Goal: Check status: Check status

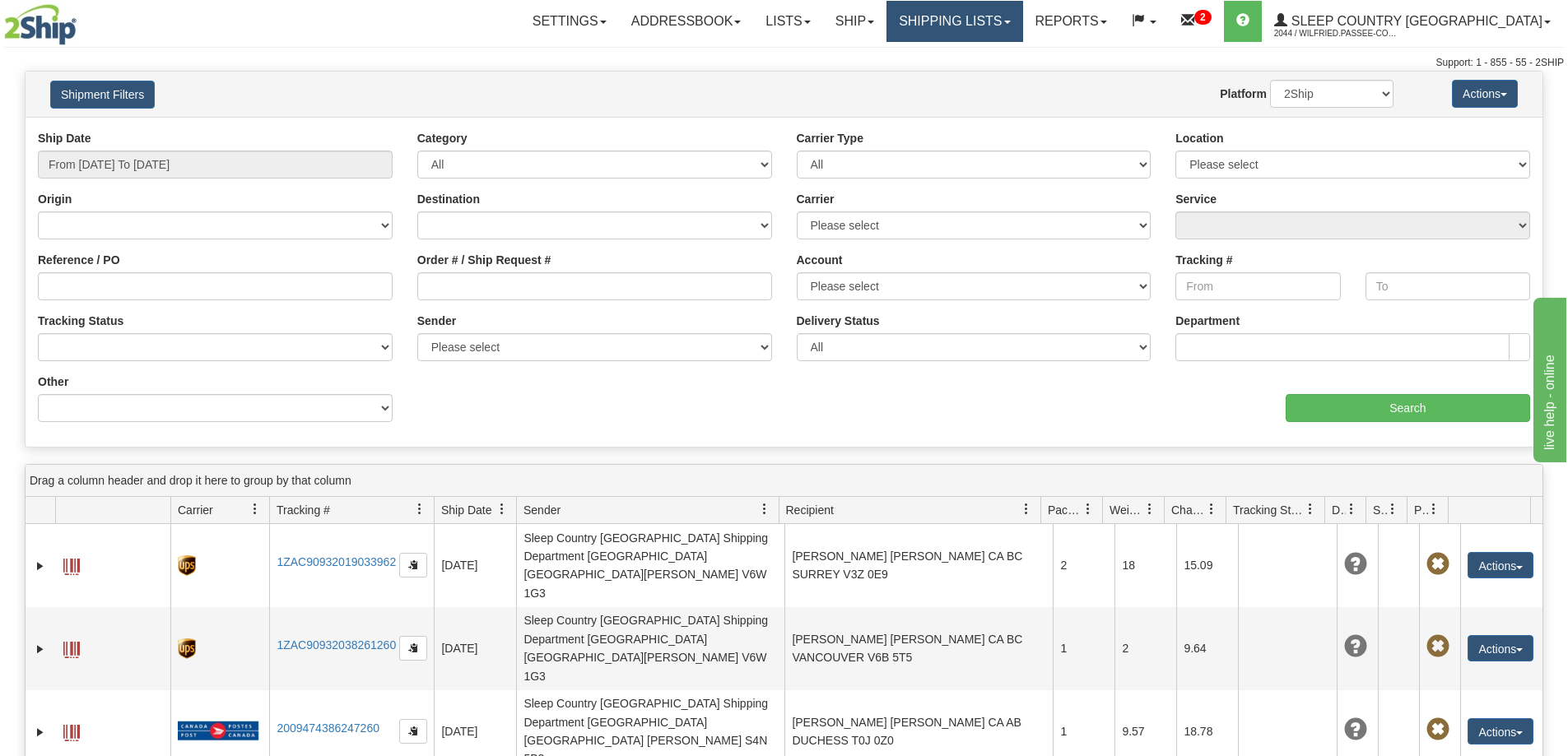
click at [1008, 18] on link "Shipping lists" at bounding box center [955, 22] width 136 height 42
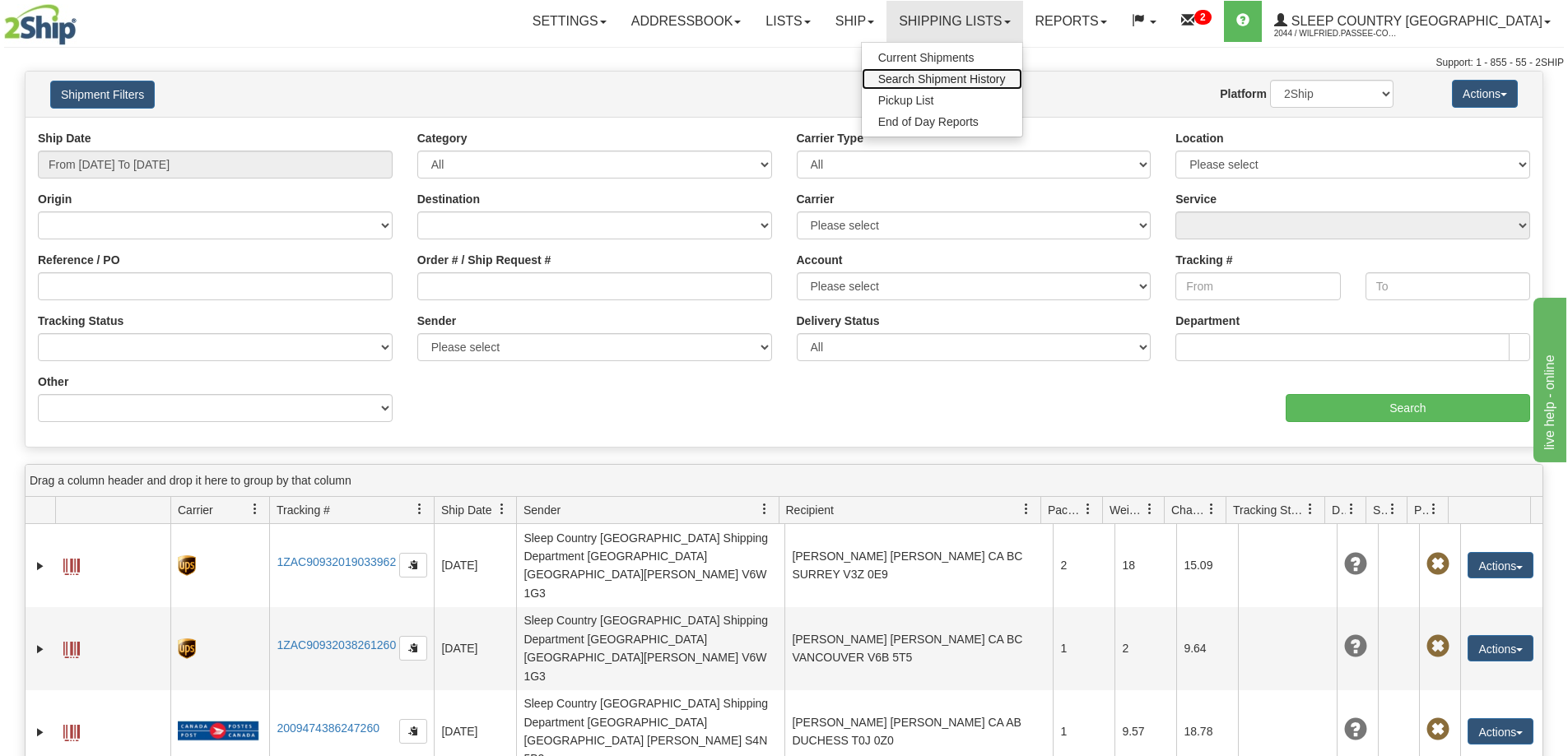
drag, startPoint x: 1023, startPoint y: 77, endPoint x: 1016, endPoint y: 81, distance: 8.1
click at [1006, 77] on span "Search Shipment History" at bounding box center [941, 79] width 128 height 13
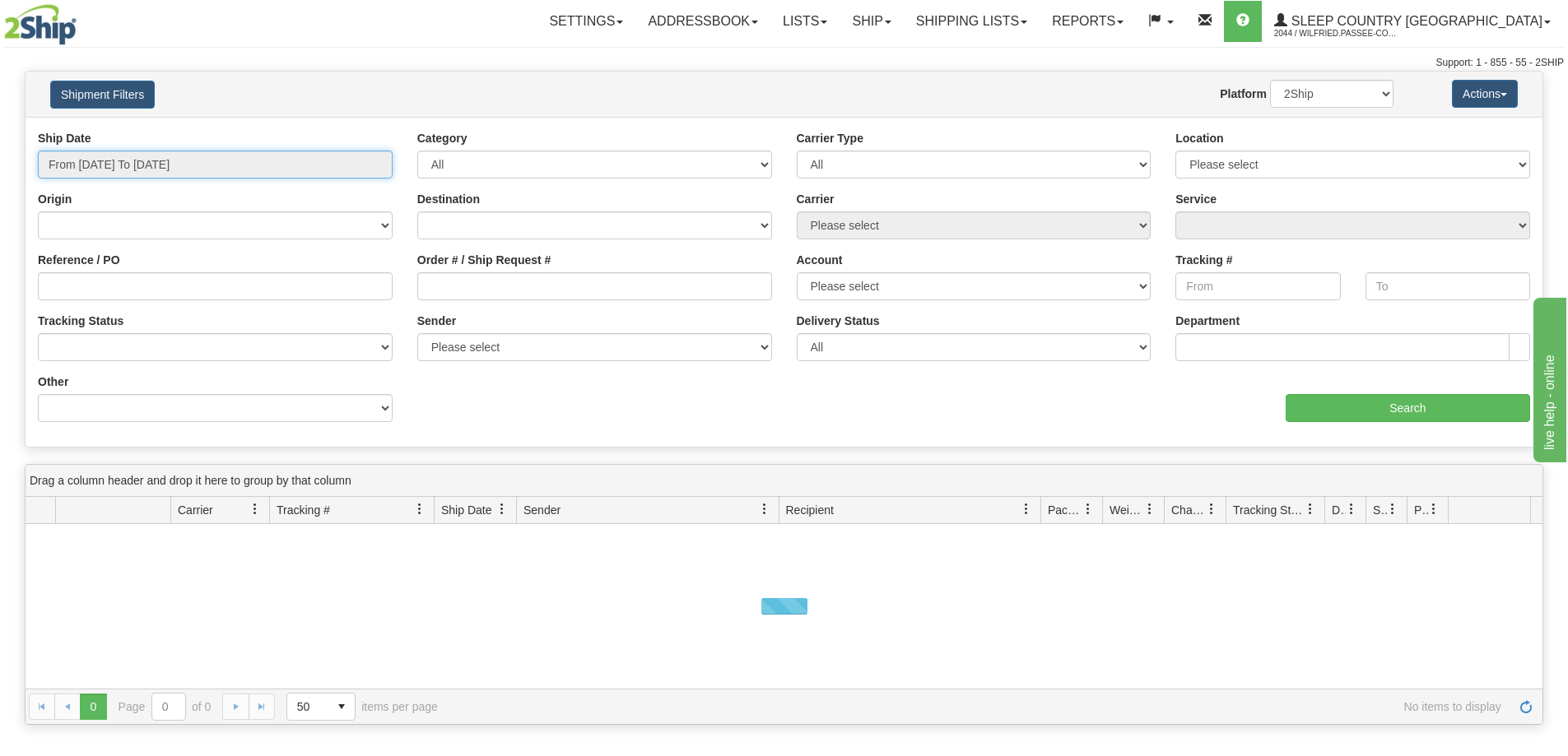
click at [120, 174] on input "From [DATE] To [DATE]" at bounding box center [215, 164] width 354 height 28
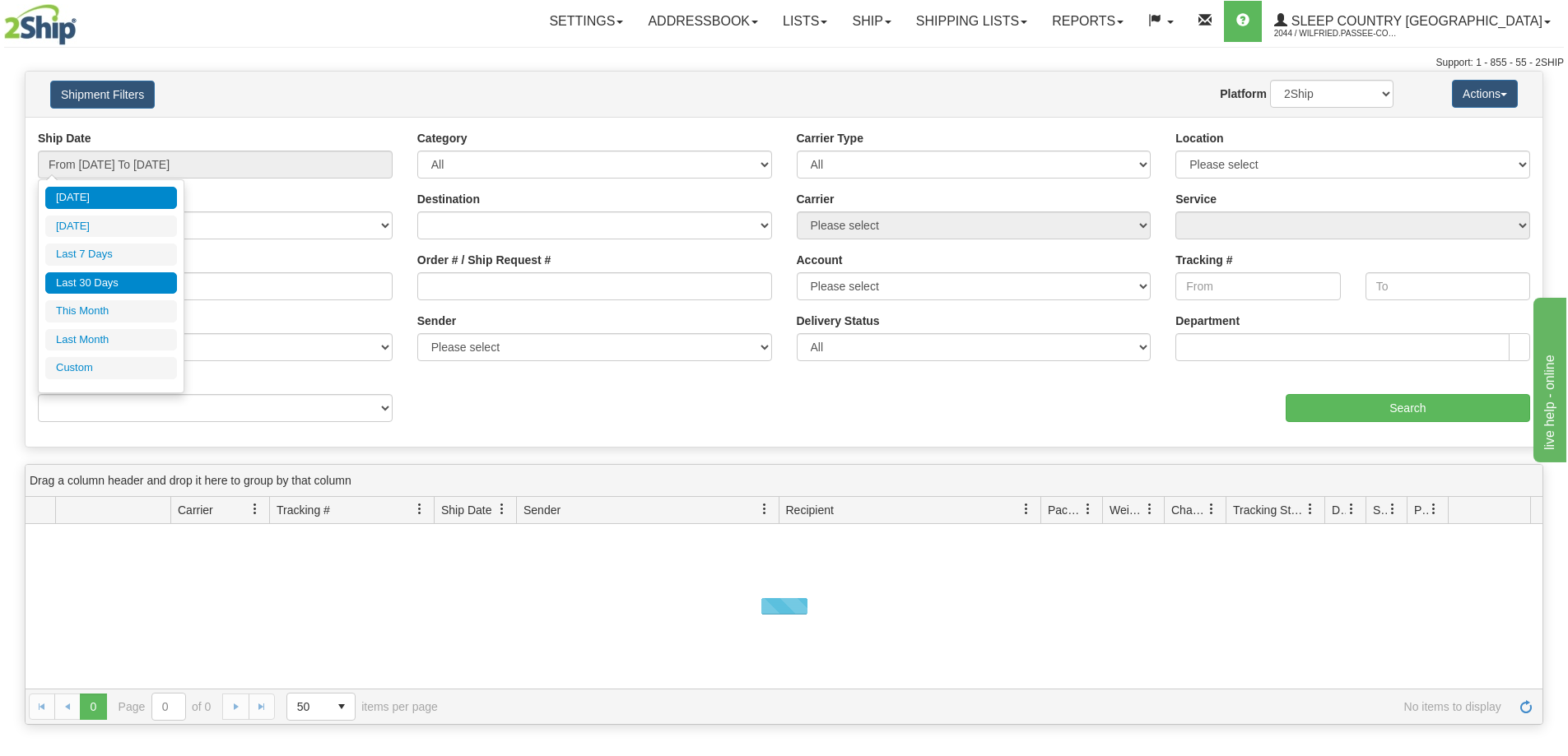
click at [121, 277] on li "Last 30 Days" at bounding box center [111, 284] width 131 height 23
type input "From 07/31/2025 To 08/29/2025"
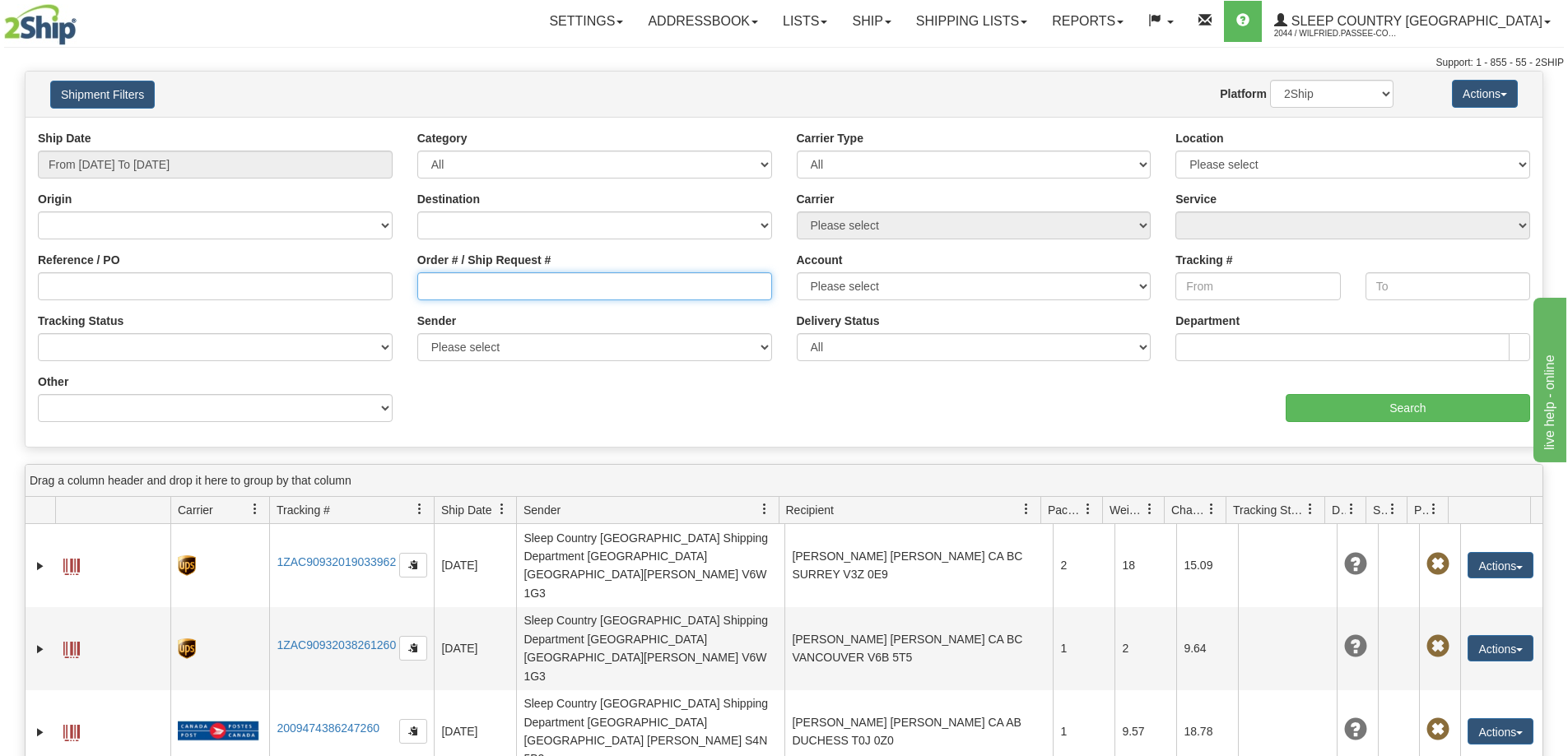
click at [512, 290] on input "Order # / Ship Request #" at bounding box center [594, 286] width 354 height 28
paste input "9002I018146"
type input "9002I018146"
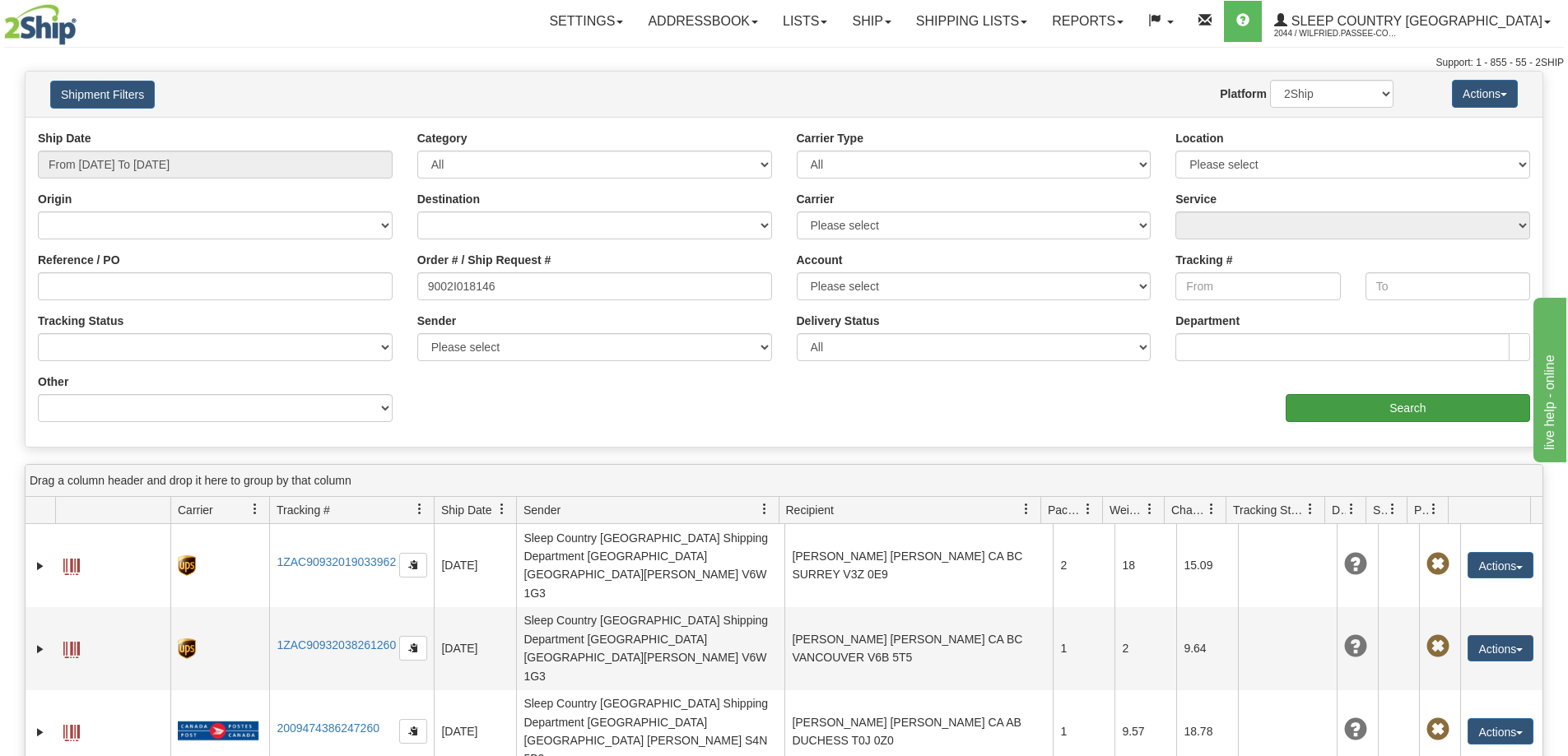
click at [1348, 395] on div "aaa Search" at bounding box center [1163, 397] width 759 height 48
click at [1302, 416] on input "Search" at bounding box center [1407, 408] width 245 height 28
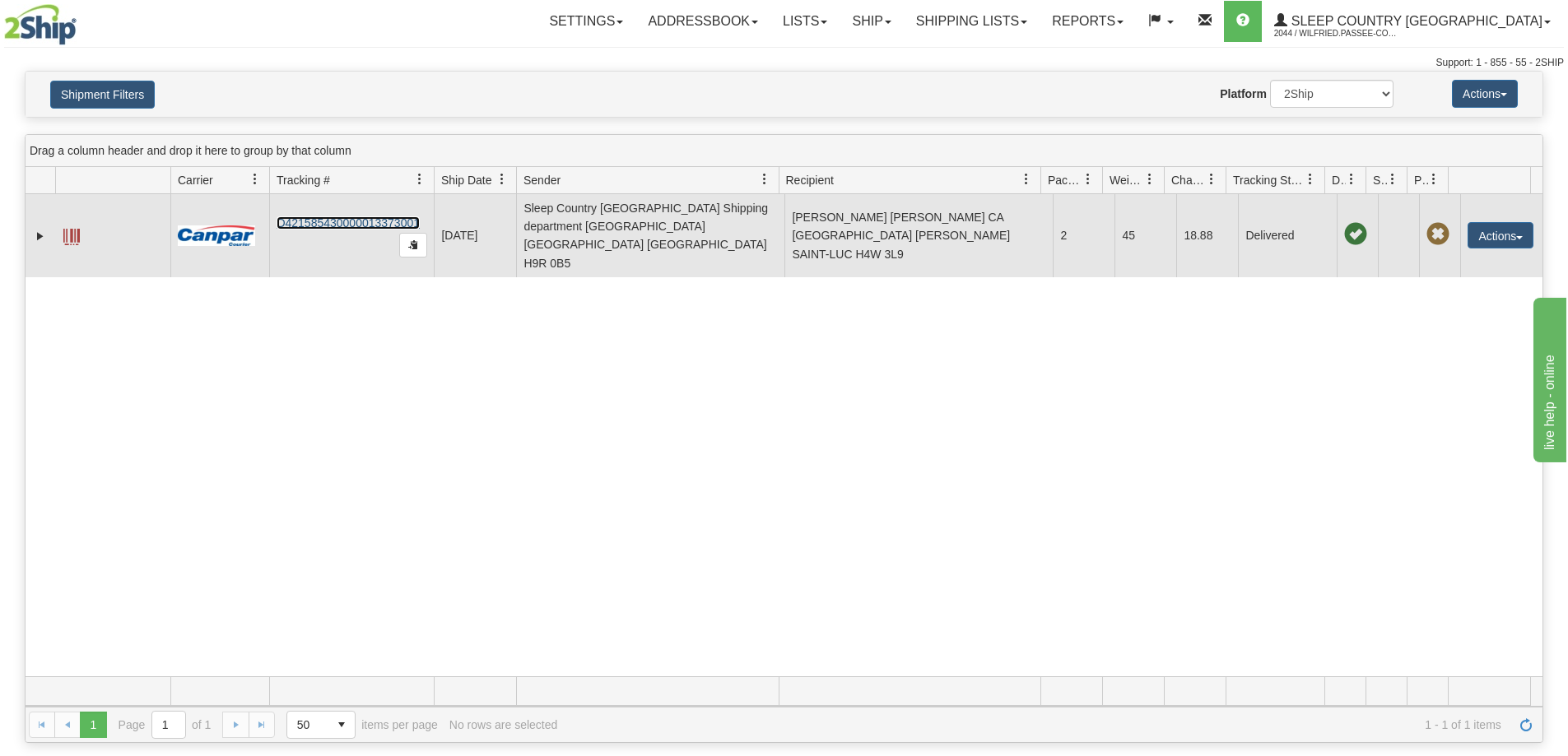
click at [374, 216] on link "D421585430000013373001" at bounding box center [349, 223] width 144 height 13
